Goal: Obtain resource: Download file/media

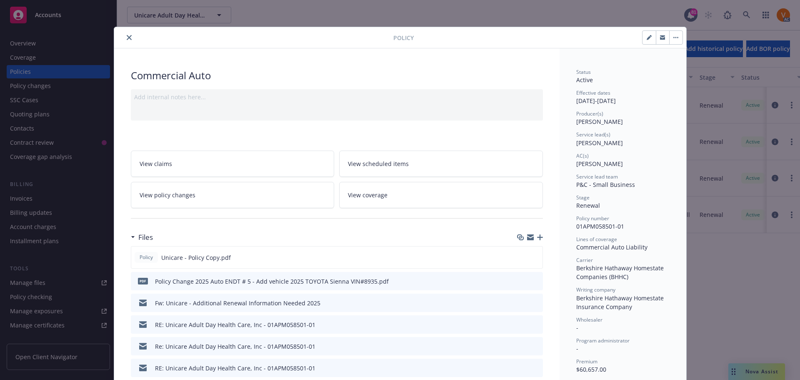
click at [127, 35] on icon "close" at bounding box center [129, 37] width 5 height 5
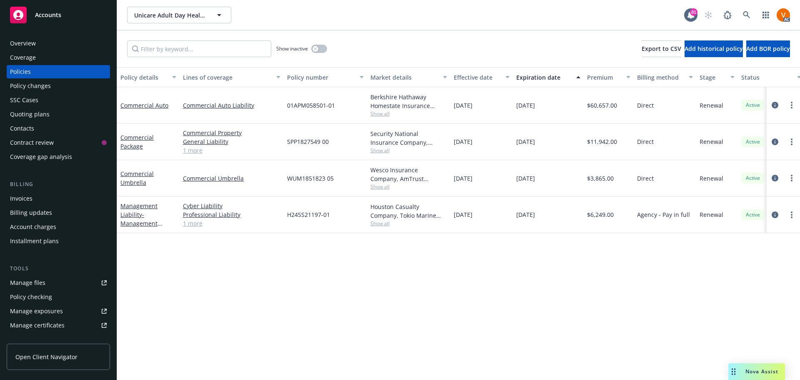
click at [760, 9] on div "AC" at bounding box center [745, 15] width 90 height 17
click at [749, 13] on icon at bounding box center [747, 15] width 8 height 8
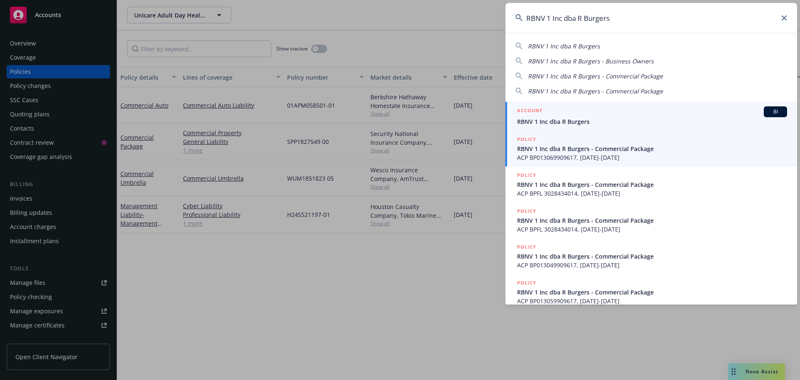
type input "RBNV 1 Inc dba R Burgers"
click at [573, 122] on span "RBNV 1 Inc dba R Burgers" at bounding box center [652, 121] width 270 height 9
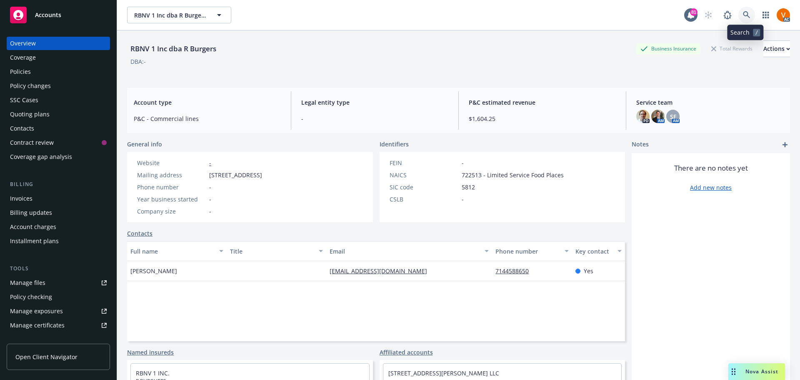
click at [751, 10] on link at bounding box center [747, 15] width 17 height 17
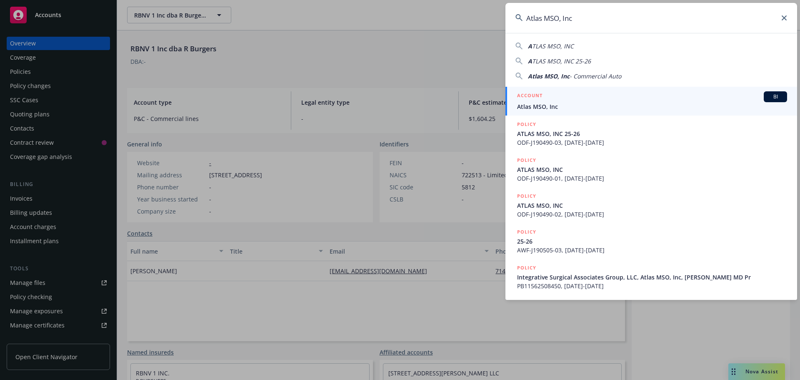
type input "Atlas MSO, Inc"
click at [590, 103] on span "Atlas MSO, Inc" at bounding box center [652, 106] width 270 height 9
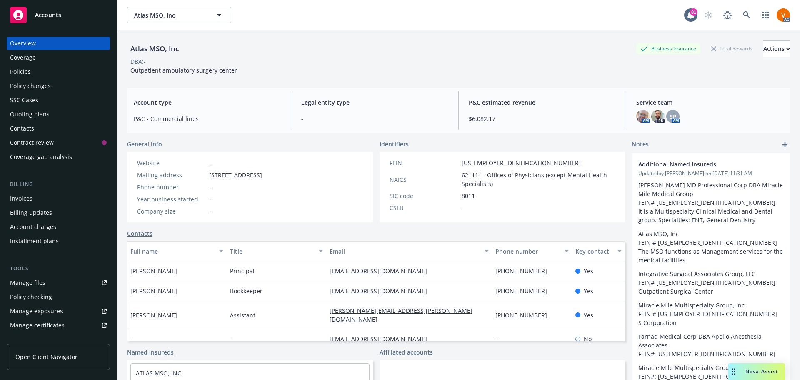
click at [54, 67] on div "Policies" at bounding box center [58, 71] width 97 height 13
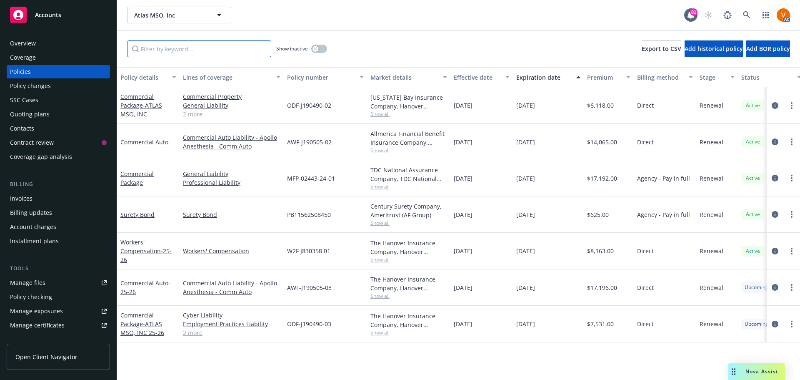
click at [226, 43] on input "Filter by keyword..." at bounding box center [199, 48] width 144 height 17
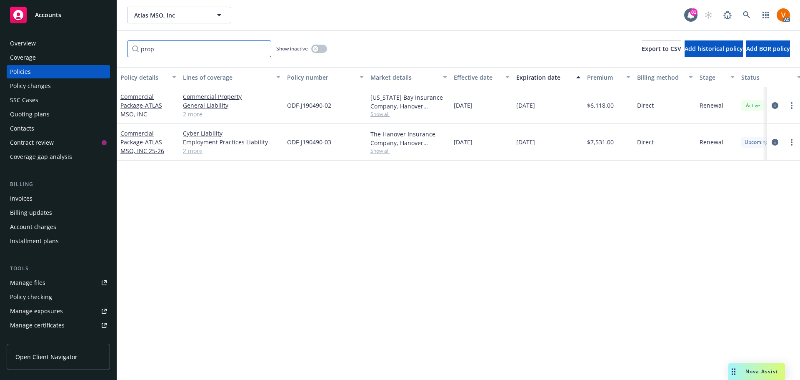
type input "prop"
click at [320, 45] on button "button" at bounding box center [319, 49] width 16 height 8
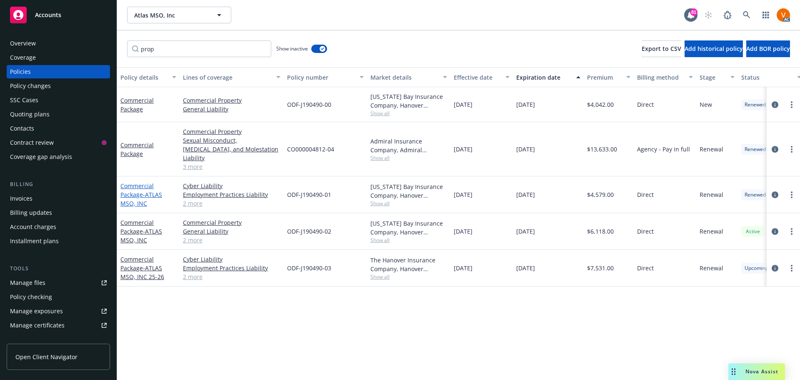
click at [156, 182] on link "Commercial Package - ATLAS MSO, INC" at bounding box center [141, 194] width 42 height 25
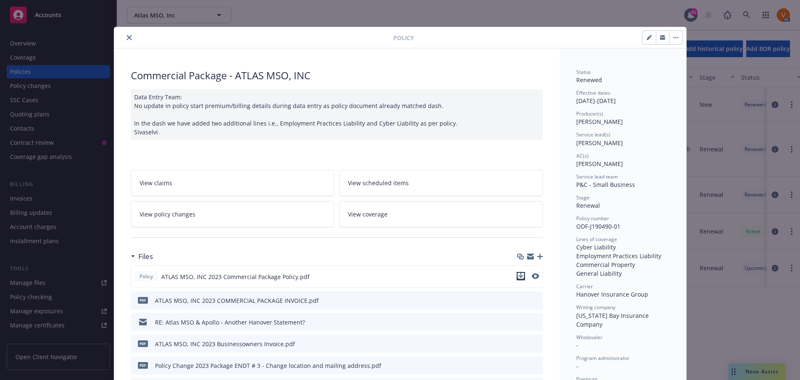
click at [522, 273] on icon "download file" at bounding box center [521, 276] width 7 height 7
click at [127, 35] on icon "close" at bounding box center [129, 37] width 5 height 5
